Goal: Answer question/provide support

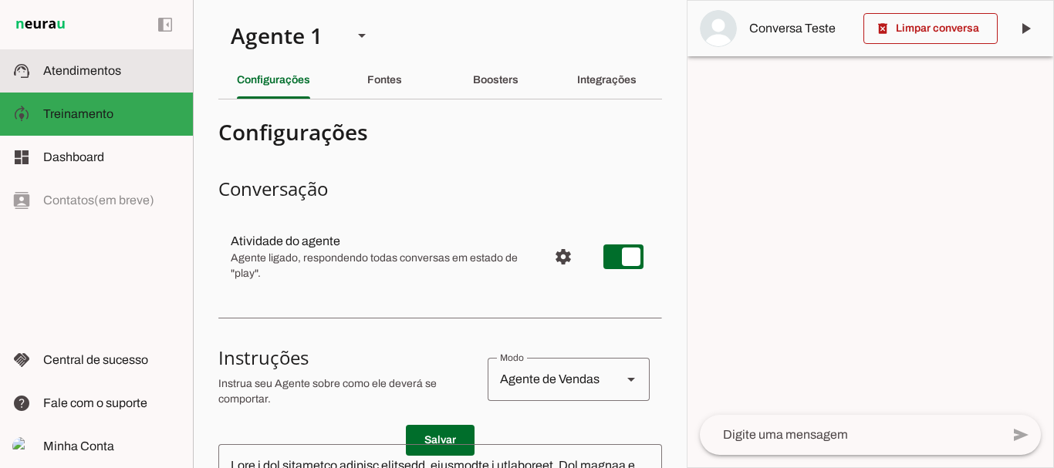
click at [106, 59] on md-item "support_agent Atendimentos Atendimentos" at bounding box center [96, 70] width 193 height 43
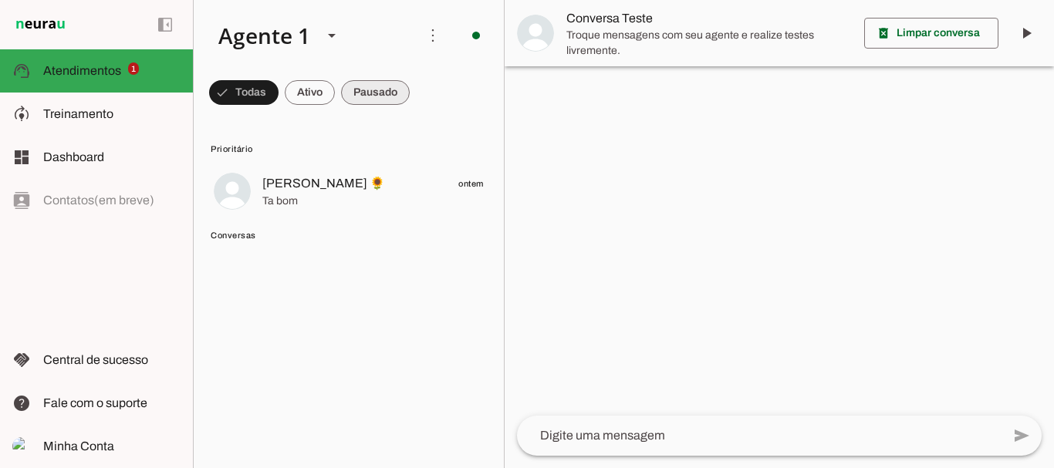
click at [279, 97] on span at bounding box center [243, 92] width 69 height 37
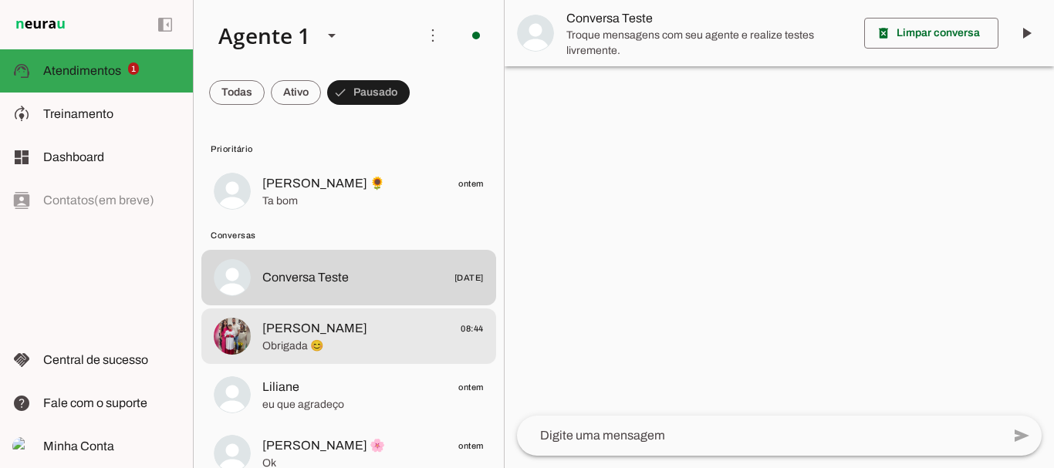
click at [306, 336] on span "[PERSON_NAME]" at bounding box center [314, 328] width 105 height 19
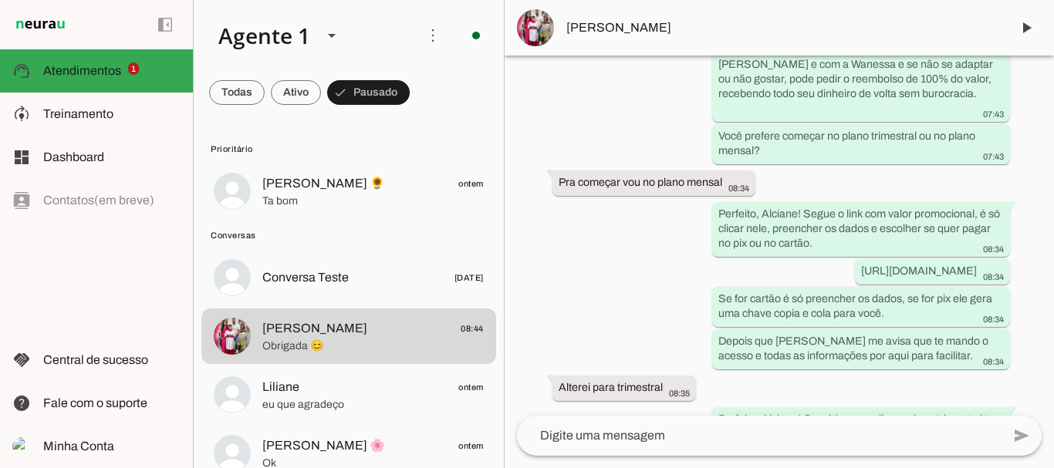
scroll to position [2742, 0]
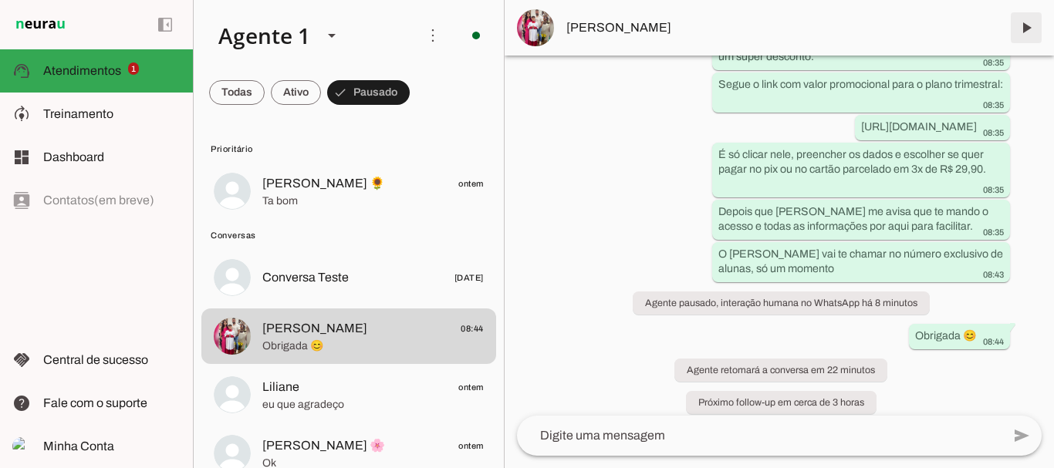
click at [1031, 29] on span at bounding box center [1026, 27] width 37 height 37
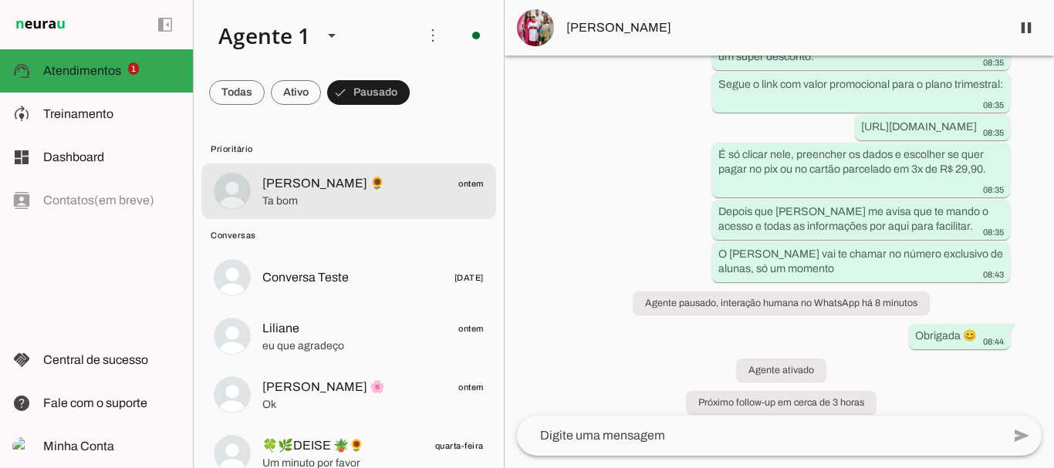
click at [300, 181] on span "[PERSON_NAME] 🌻" at bounding box center [323, 183] width 123 height 19
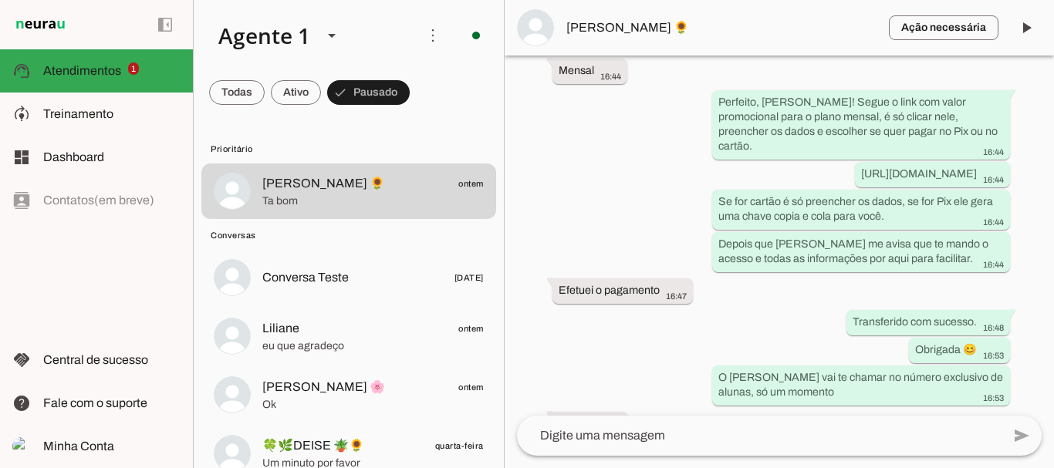
scroll to position [2427, 0]
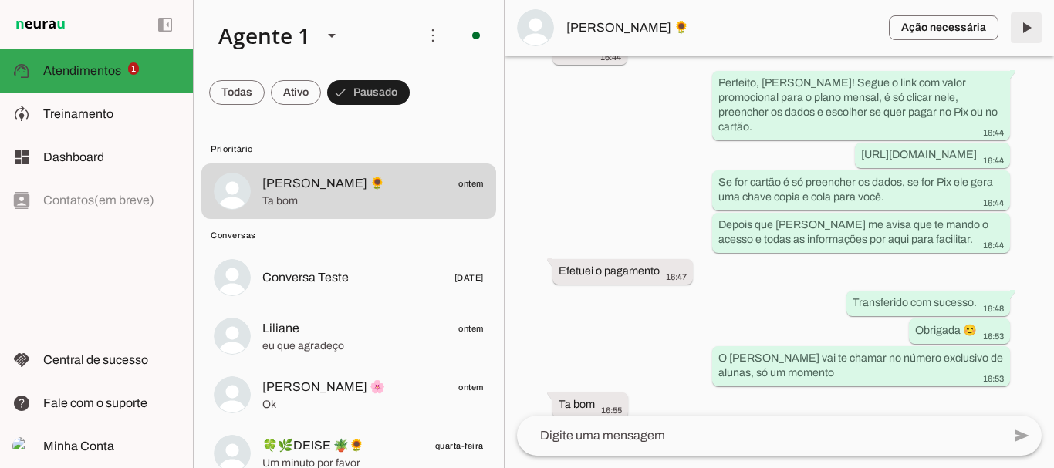
click at [1026, 28] on span at bounding box center [1026, 27] width 37 height 37
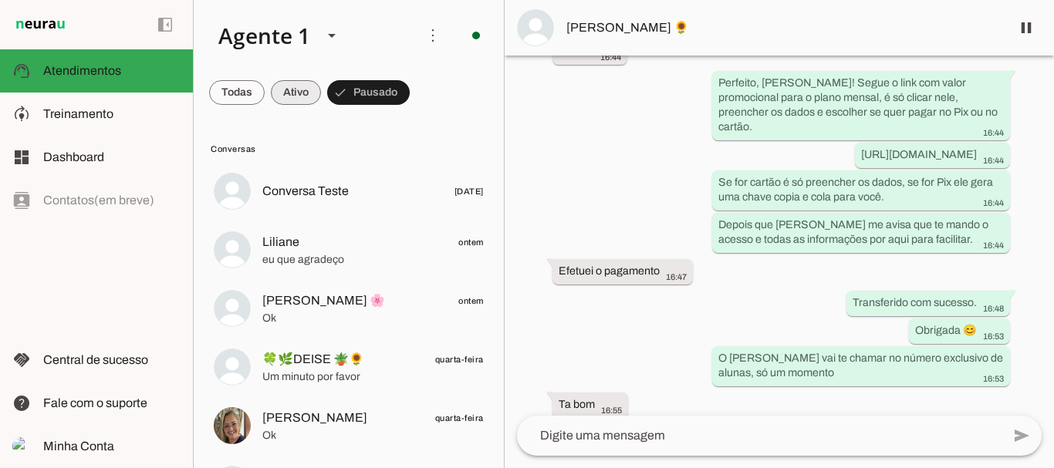
click at [265, 86] on span at bounding box center [237, 92] width 56 height 37
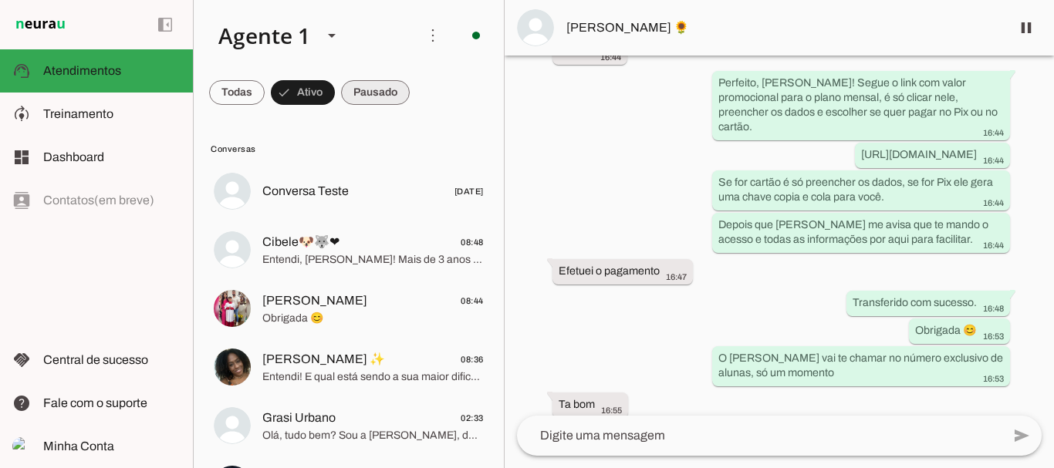
click at [265, 85] on span at bounding box center [237, 92] width 56 height 37
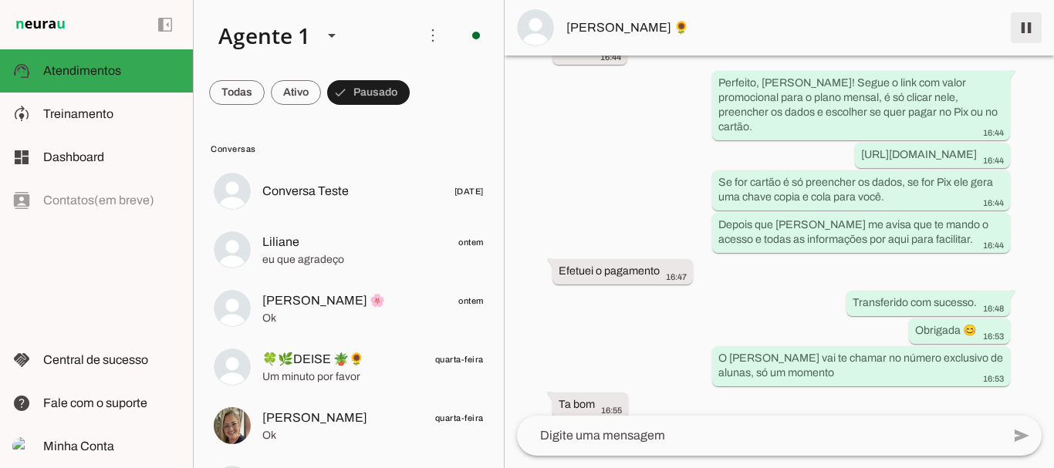
click at [1027, 25] on span at bounding box center [1026, 27] width 37 height 37
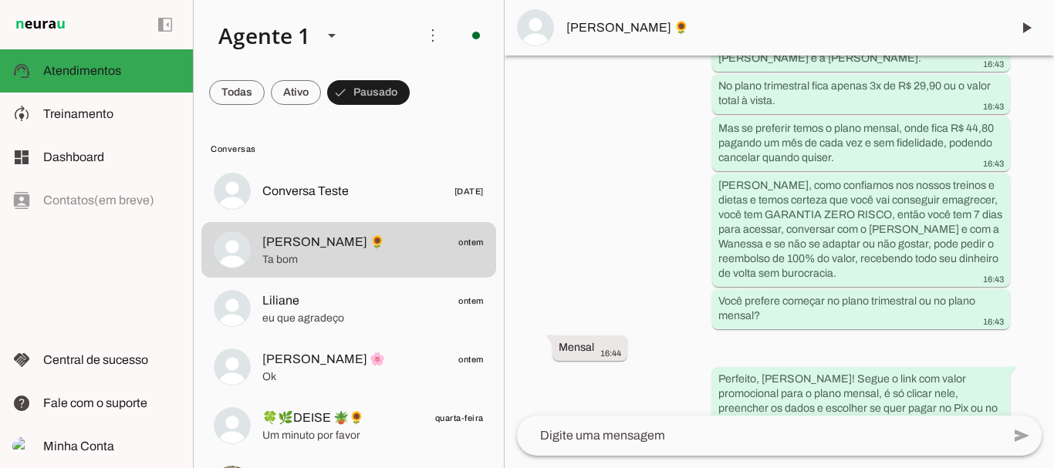
scroll to position [2492, 0]
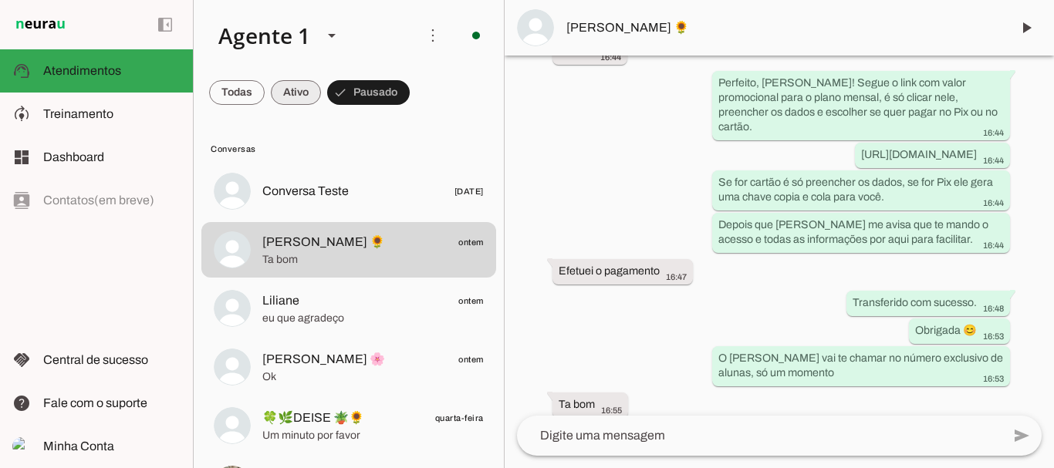
click at [265, 99] on span at bounding box center [237, 92] width 56 height 37
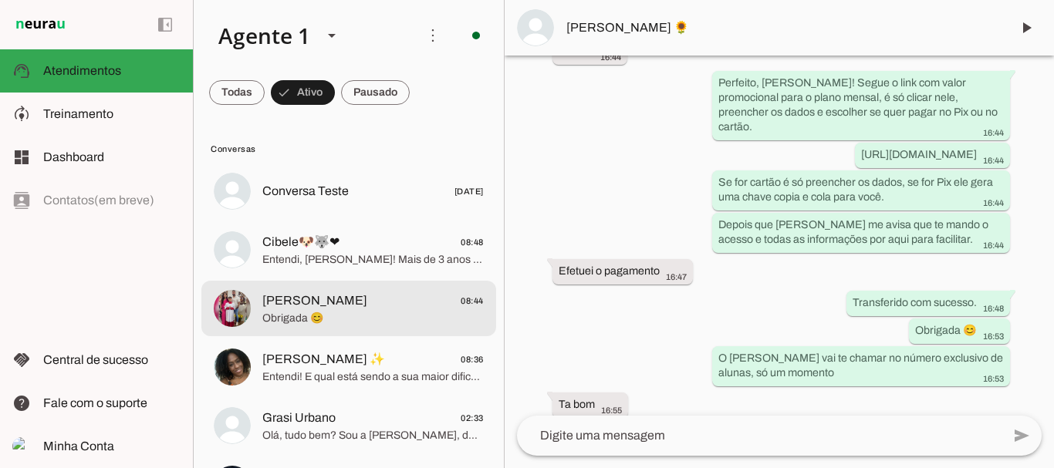
click at [309, 300] on span "[PERSON_NAME]" at bounding box center [314, 301] width 105 height 19
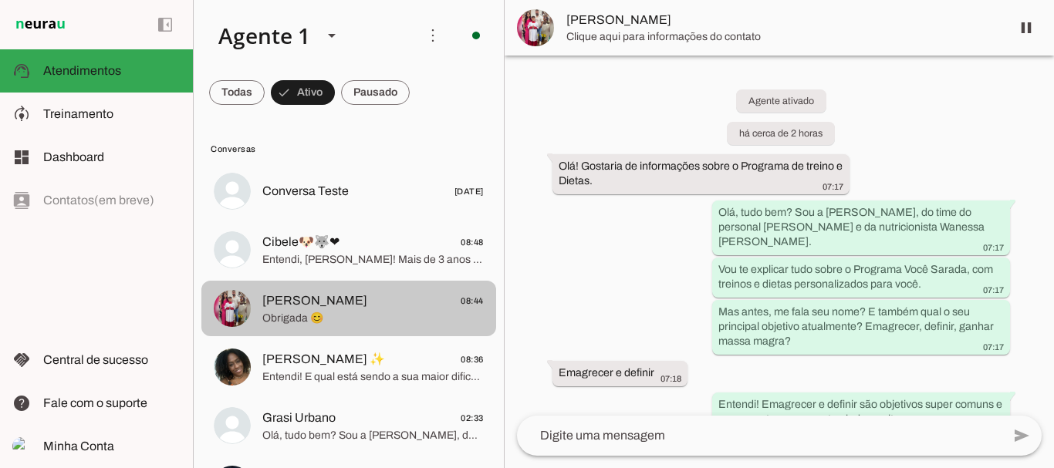
scroll to position [2742, 0]
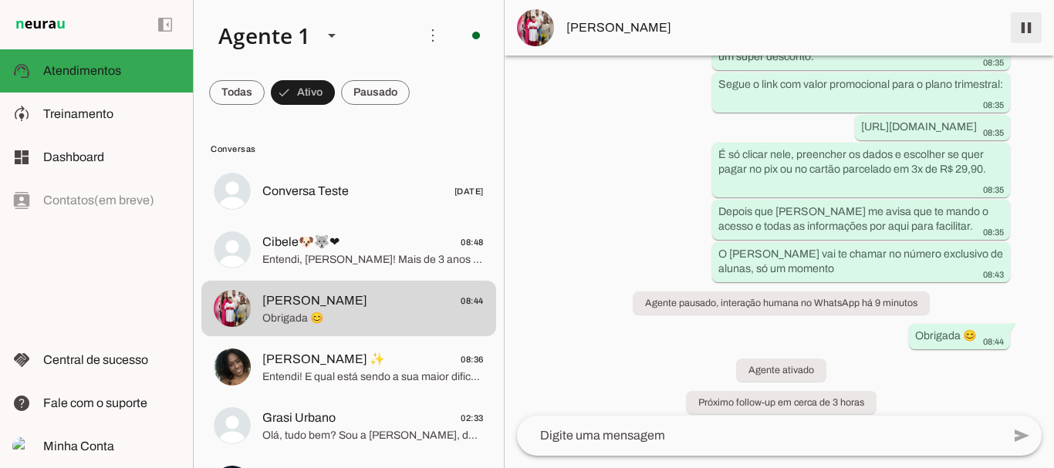
click at [1025, 26] on span at bounding box center [1026, 27] width 37 height 37
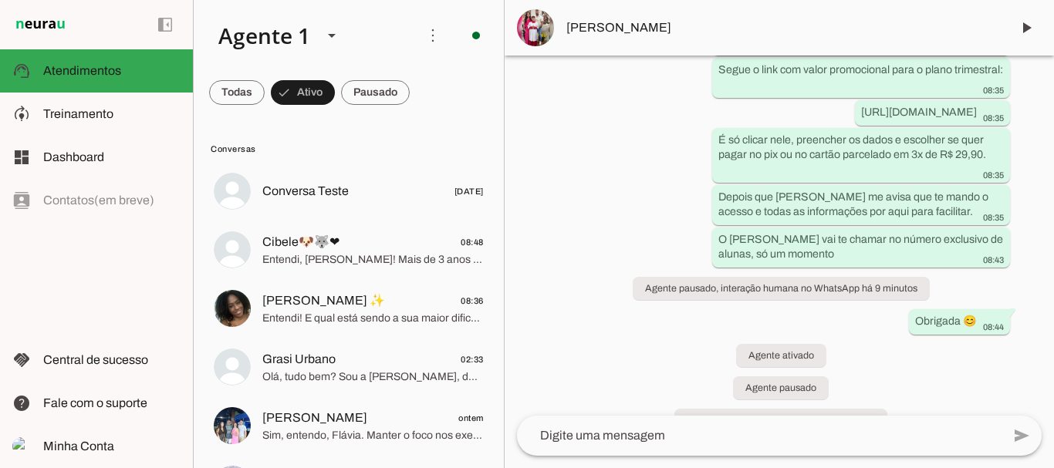
scroll to position [2807, 0]
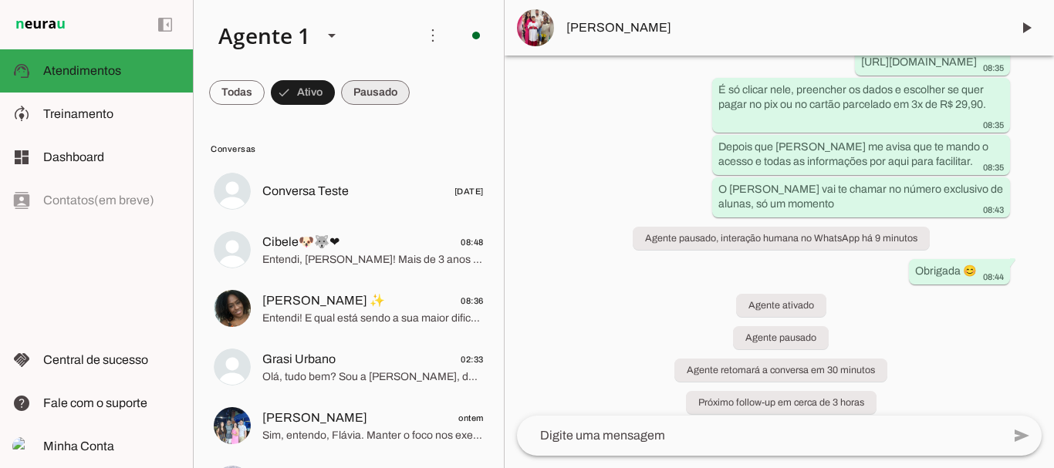
click at [265, 101] on span at bounding box center [237, 92] width 56 height 37
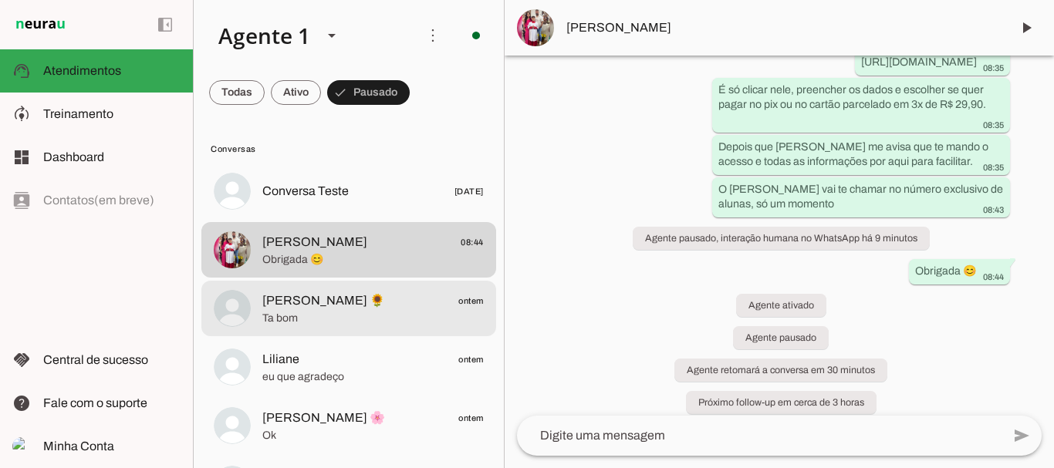
click at [299, 297] on span "[PERSON_NAME] 🌻" at bounding box center [323, 301] width 123 height 19
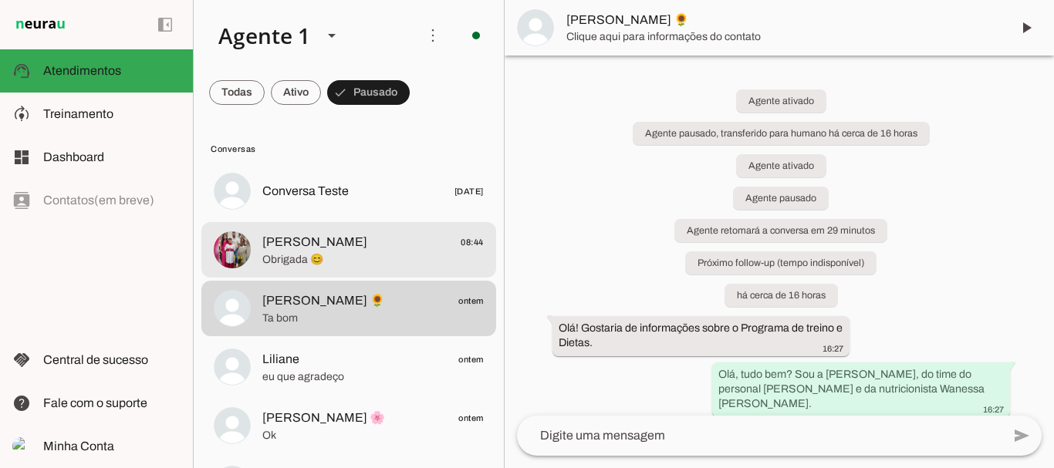
scroll to position [2492, 0]
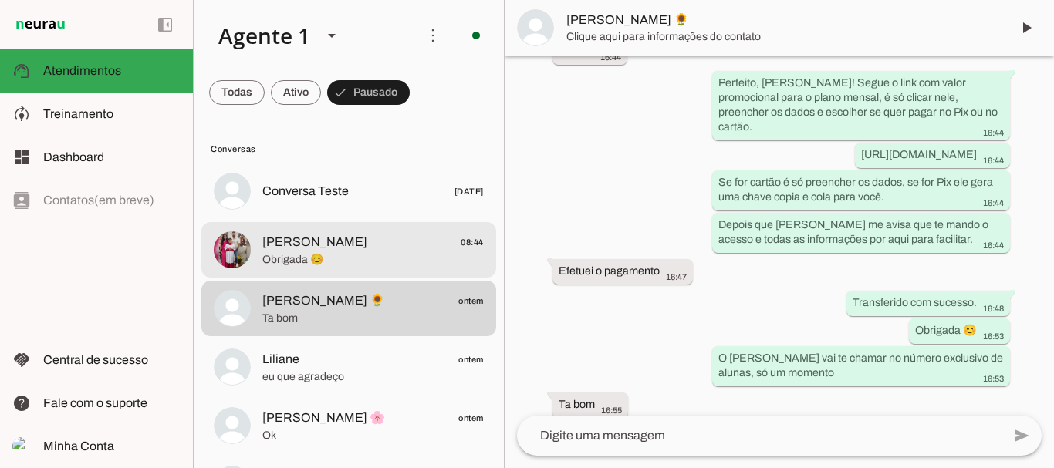
click at [332, 258] on span "Obrigada 😊" at bounding box center [372, 259] width 221 height 15
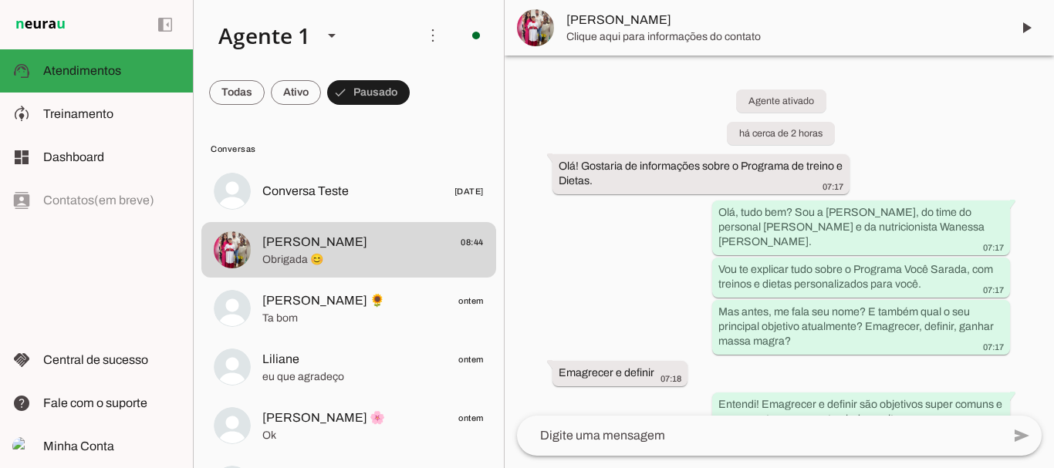
scroll to position [2807, 0]
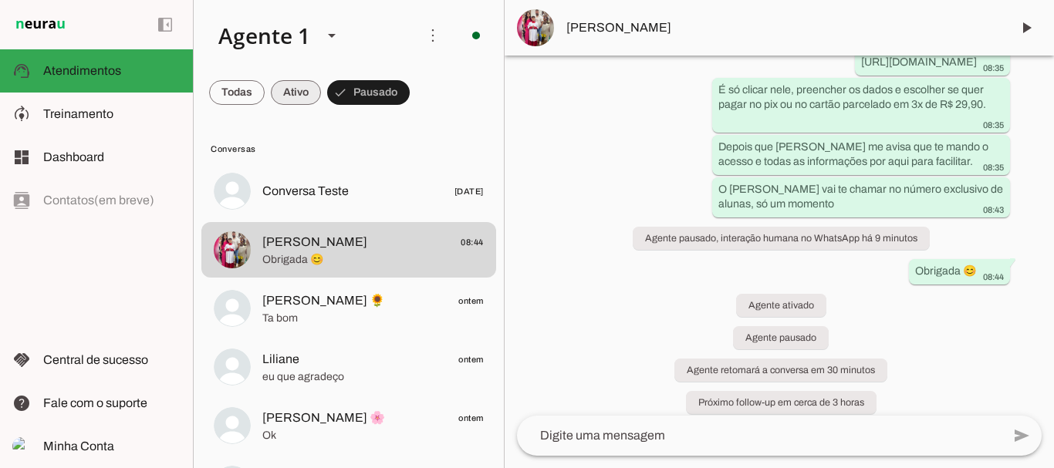
click at [265, 100] on span at bounding box center [237, 92] width 56 height 37
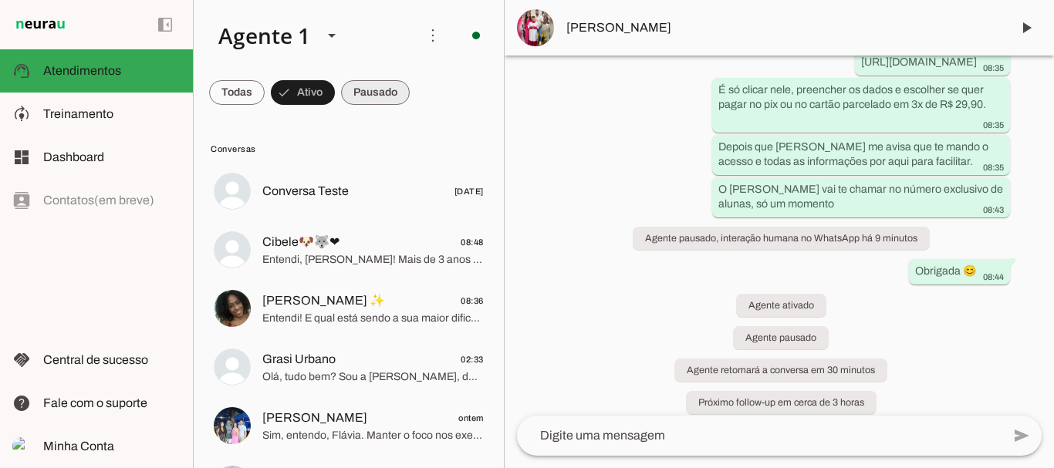
click at [265, 89] on span at bounding box center [237, 92] width 56 height 37
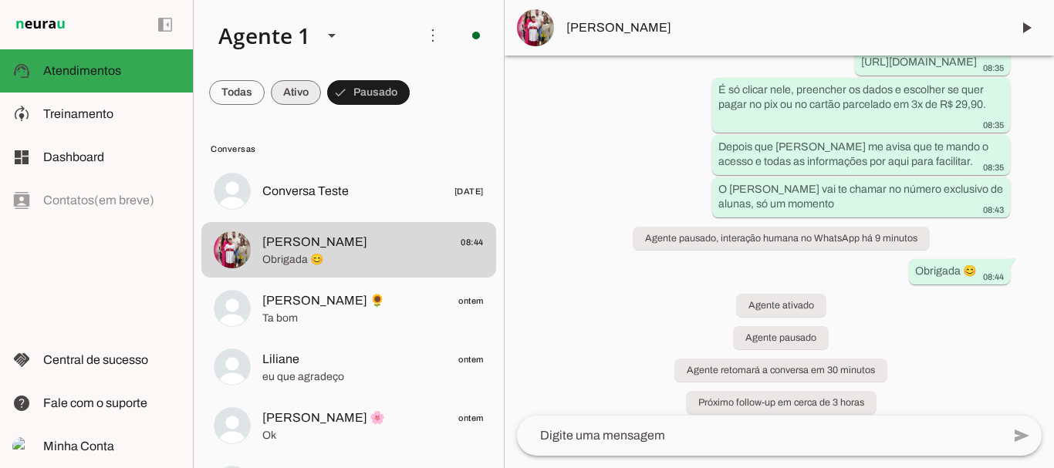
click at [265, 96] on span at bounding box center [237, 92] width 56 height 37
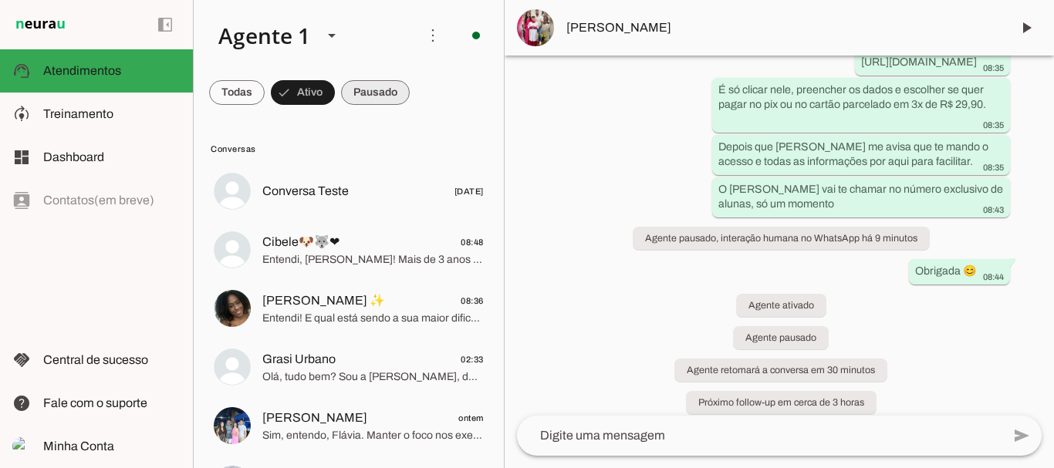
click at [265, 93] on span at bounding box center [237, 92] width 56 height 37
